Goal: Information Seeking & Learning: Learn about a topic

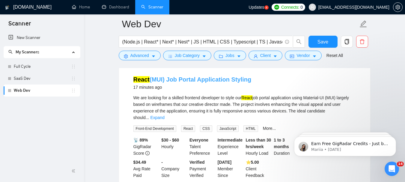
click at [224, 82] on link "React (MUI) Job Portal Application Styling" at bounding box center [192, 79] width 118 height 7
click at [220, 79] on link "React (MUI) Job Portal Application Styling" at bounding box center [192, 79] width 118 height 7
